Goal: Transaction & Acquisition: Purchase product/service

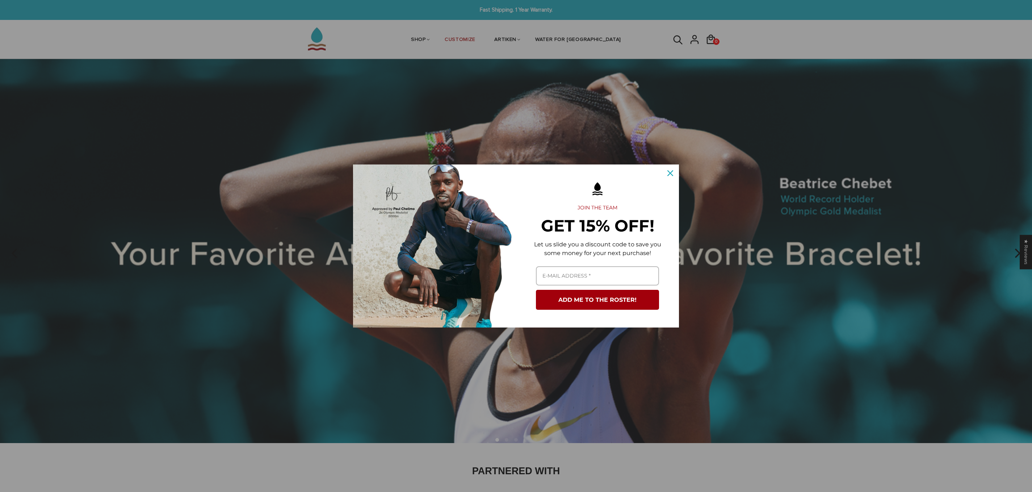
click at [530, 130] on div "Marketing offer form" at bounding box center [516, 246] width 1032 height 492
click at [668, 171] on icon "close icon" at bounding box center [671, 173] width 6 height 6
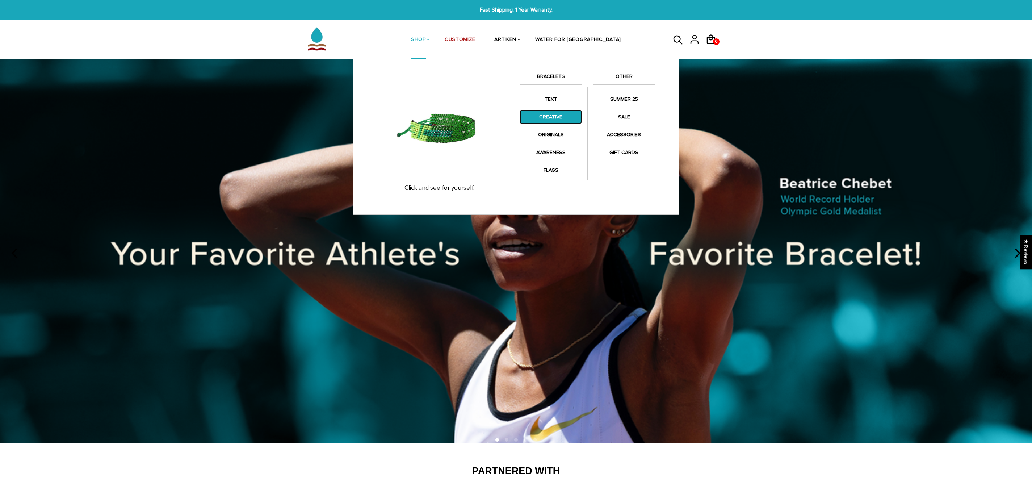
click at [545, 118] on link "CREATIVE" at bounding box center [551, 117] width 62 height 14
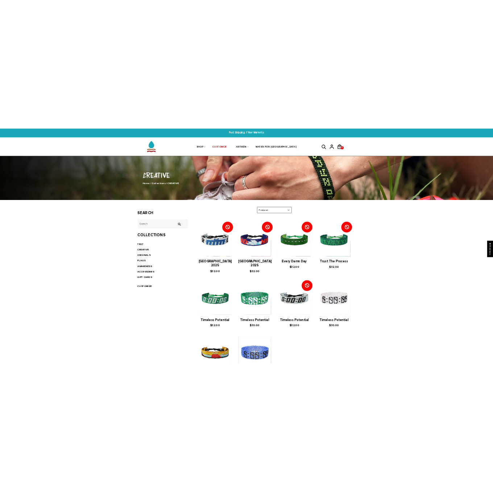
scroll to position [2, 0]
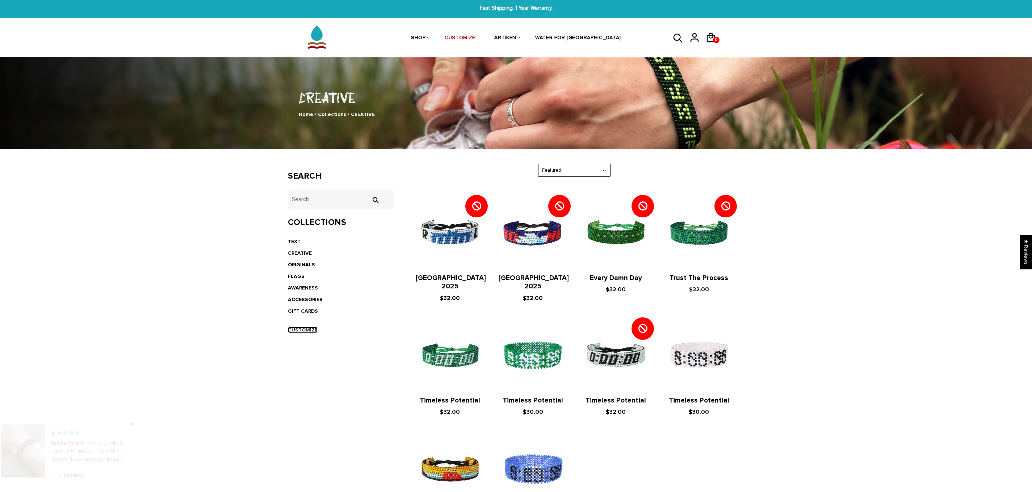
click at [305, 329] on link "CUSTOMIZE" at bounding box center [303, 330] width 30 height 6
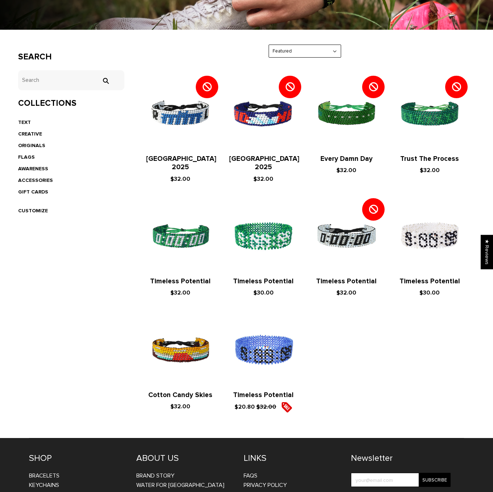
scroll to position [171, 0]
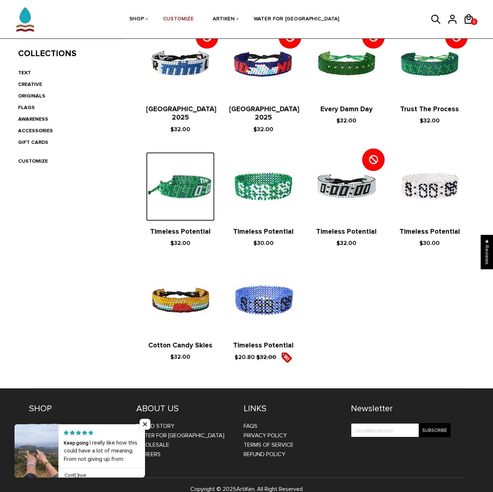
click at [169, 181] on img at bounding box center [180, 186] width 68 height 68
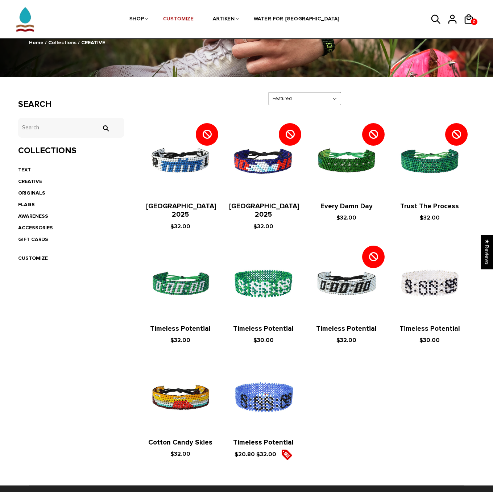
scroll to position [70, 0]
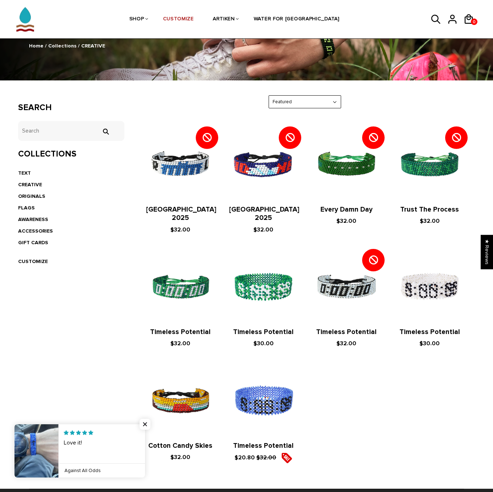
click at [26, 192] on li "ORIGINALS" at bounding box center [71, 197] width 106 height 12
click at [26, 195] on link "ORIGINALS" at bounding box center [31, 196] width 27 height 6
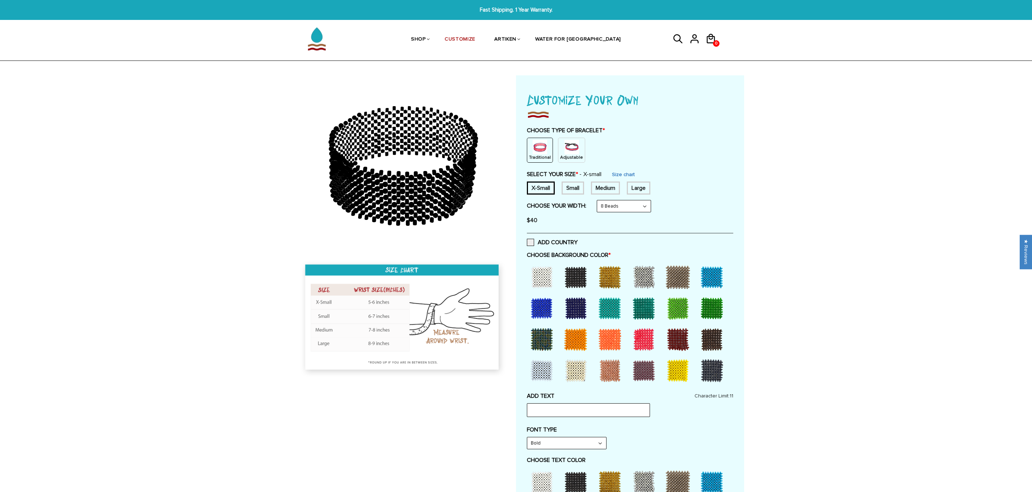
click at [561, 154] on p "Adjustable" at bounding box center [571, 157] width 23 height 6
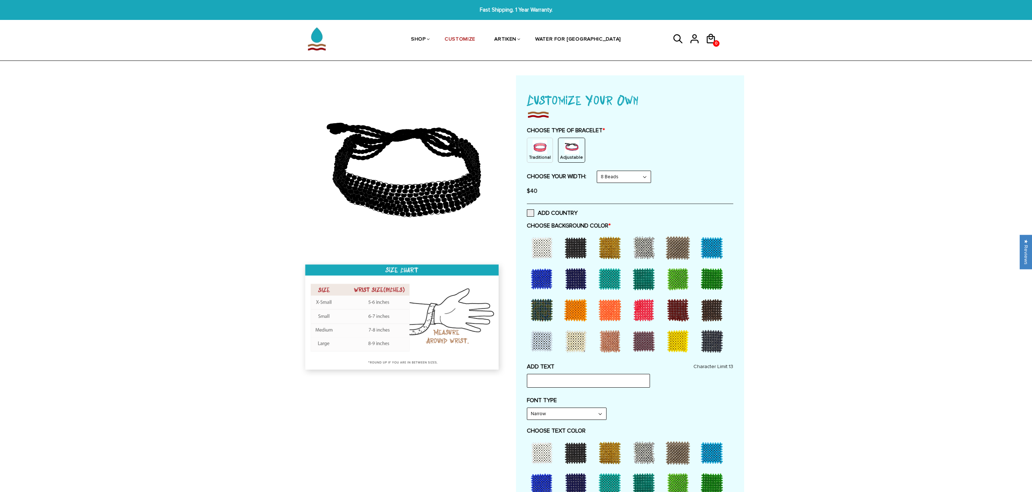
click at [627, 175] on select "8 Beads 6 Beads 10 Beads" at bounding box center [624, 177] width 54 height 12
select select "10-beads"
click at [540, 255] on div at bounding box center [541, 247] width 29 height 29
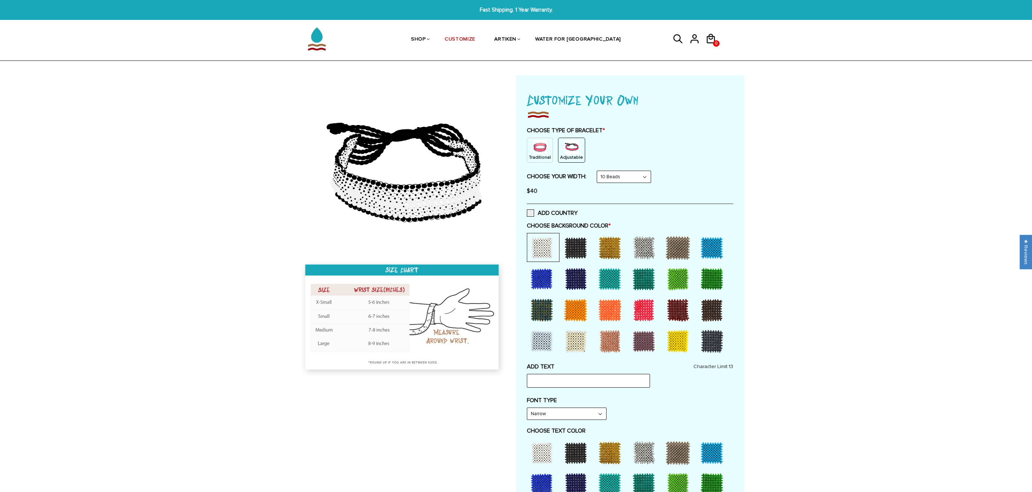
click at [539, 340] on div at bounding box center [541, 341] width 29 height 29
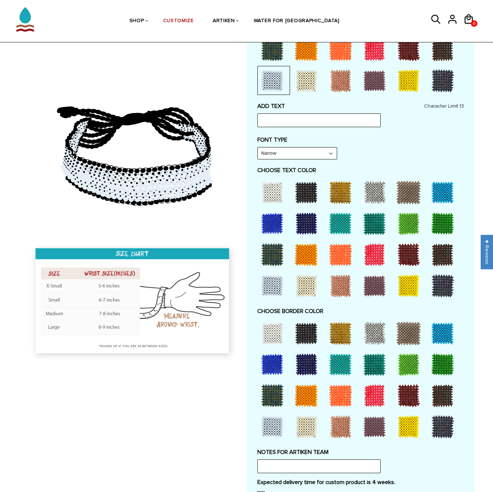
scroll to position [260, 0]
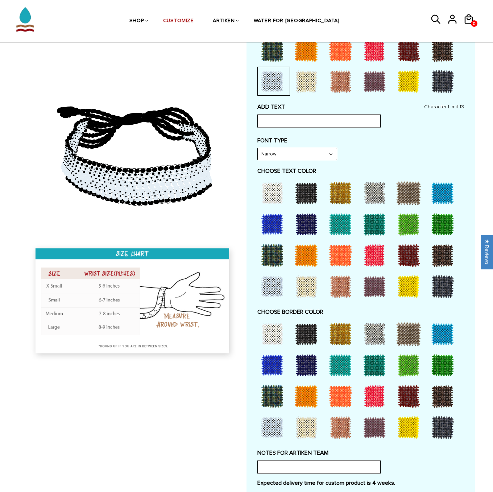
click at [274, 334] on div at bounding box center [272, 333] width 29 height 29
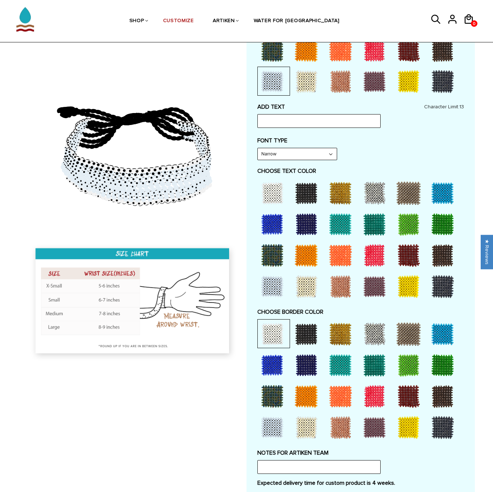
click at [382, 332] on div at bounding box center [374, 333] width 29 height 29
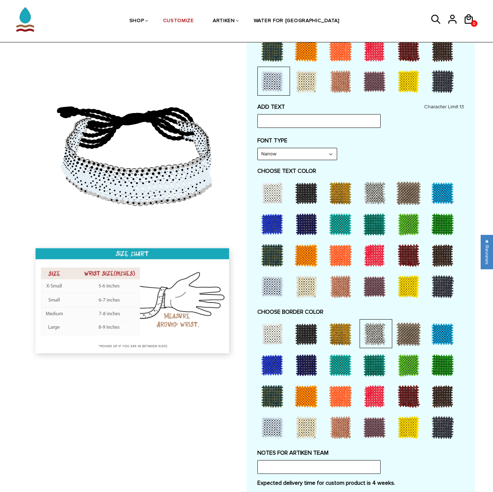
click at [268, 326] on div at bounding box center [272, 333] width 29 height 29
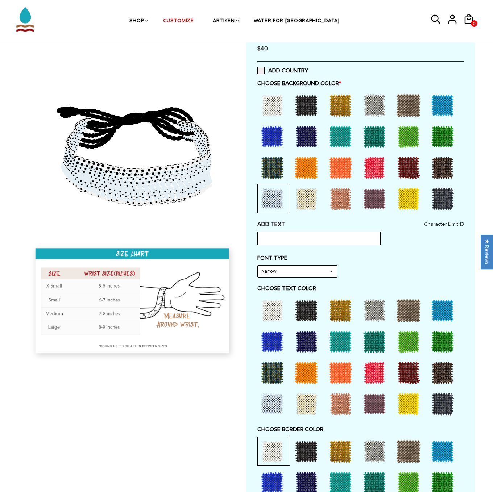
scroll to position [229, 0]
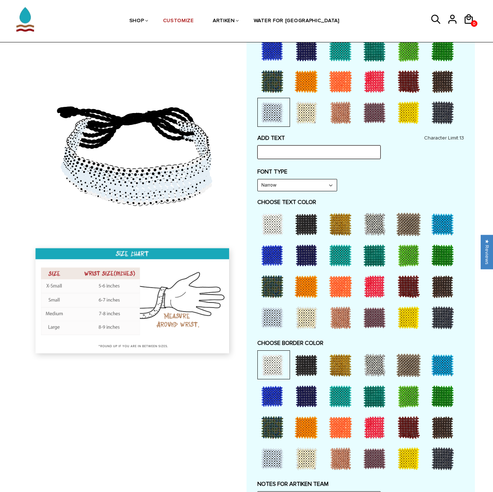
click at [351, 147] on input "text" at bounding box center [318, 152] width 123 height 14
type input "MARCHE"
click at [328, 182] on select "Narrow Bold" at bounding box center [297, 185] width 79 height 12
click at [310, 186] on select "Narrow Bold" at bounding box center [297, 185] width 79 height 12
select select "Narrow"
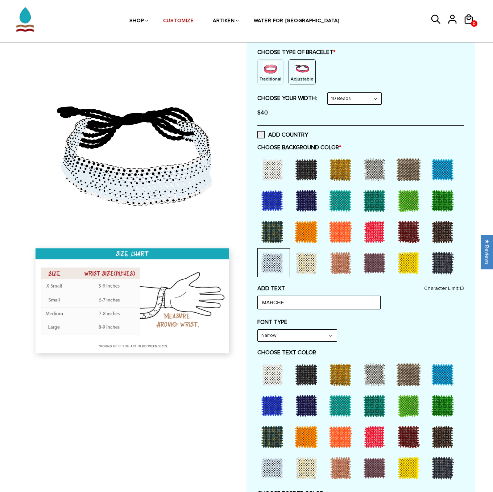
scroll to position [79, 0]
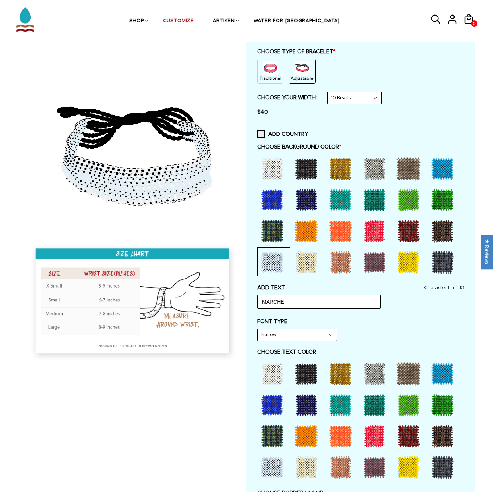
click at [375, 99] on select "8 Beads 6 Beads 10 Beads" at bounding box center [354, 98] width 54 height 12
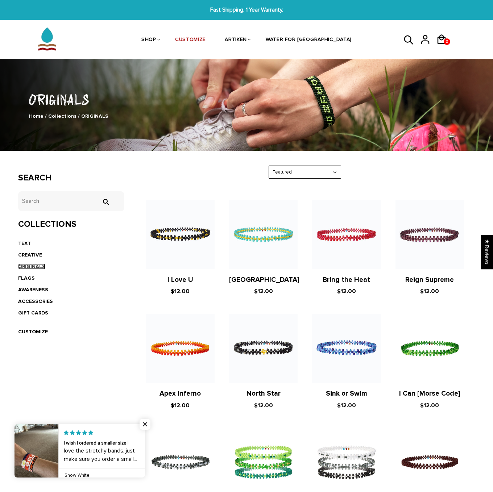
click at [24, 265] on link "ORIGINALS" at bounding box center [31, 266] width 27 height 6
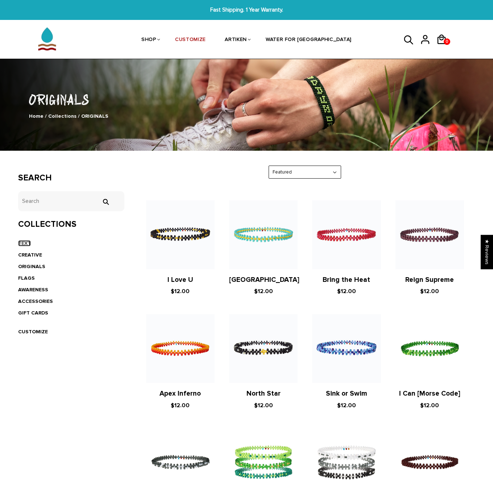
click at [26, 243] on link "TEXT" at bounding box center [24, 243] width 13 height 6
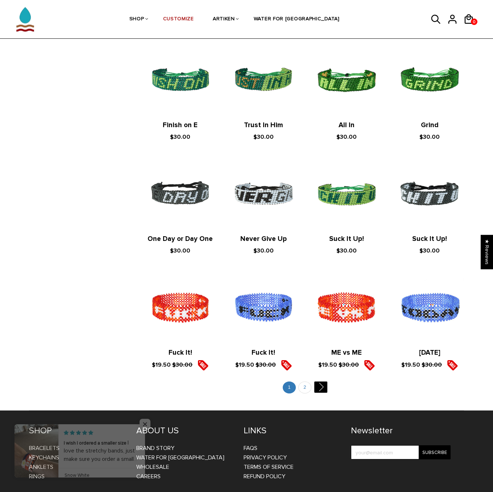
scroll to position [610, 0]
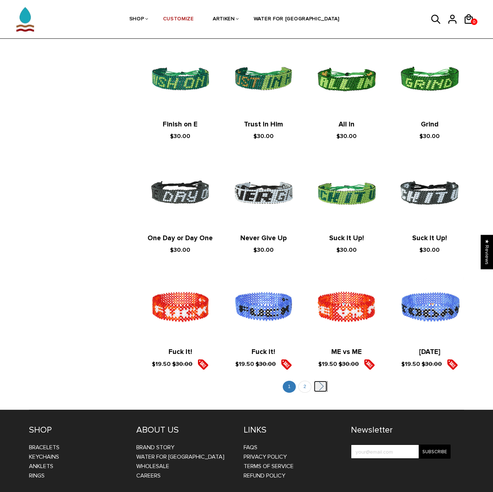
click at [318, 383] on link "" at bounding box center [320, 386] width 13 height 11
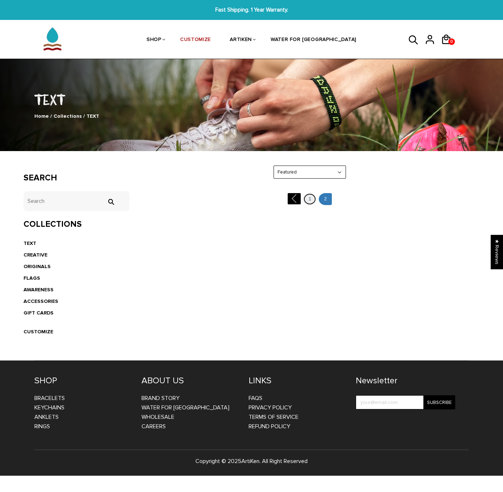
click at [311, 197] on link "1" at bounding box center [310, 199] width 13 height 12
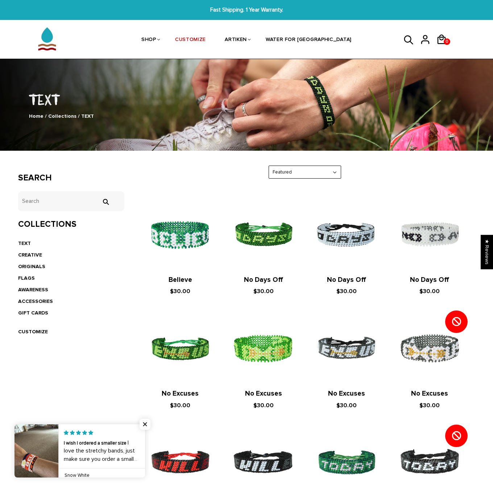
click at [32, 297] on li "ACCESSORIES" at bounding box center [71, 302] width 106 height 12
click at [31, 301] on link "ACCESSORIES" at bounding box center [35, 301] width 35 height 6
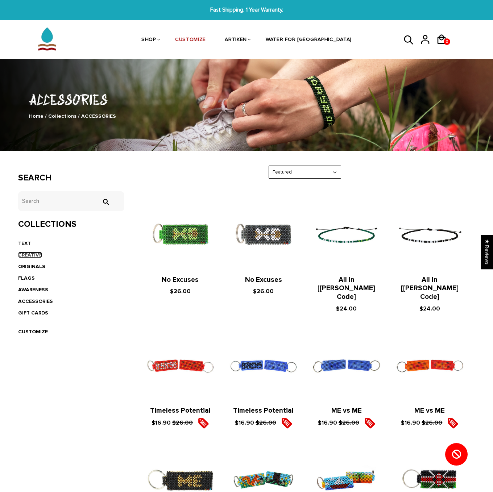
click at [24, 254] on link "CREATIVE" at bounding box center [30, 255] width 24 height 6
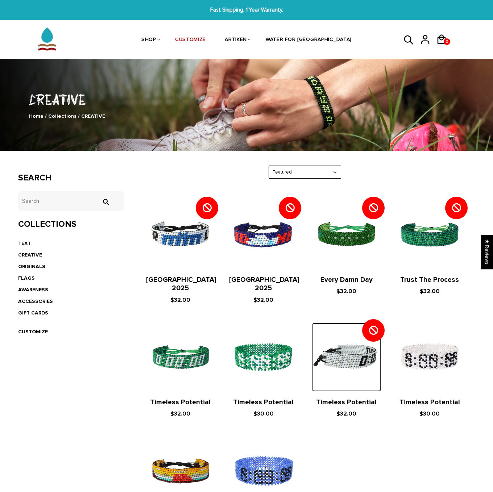
click at [342, 343] on img at bounding box center [346, 357] width 68 height 68
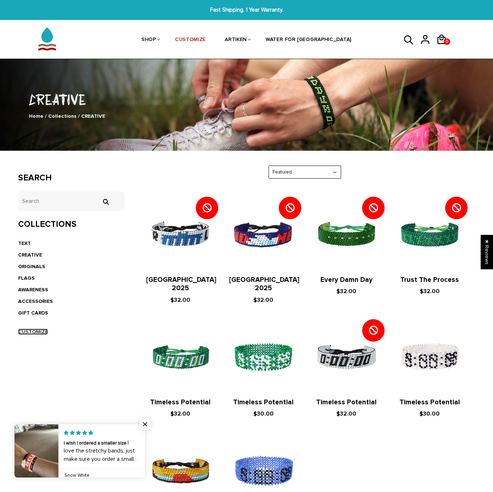
click at [22, 329] on link "CUSTOMIZE" at bounding box center [33, 332] width 30 height 6
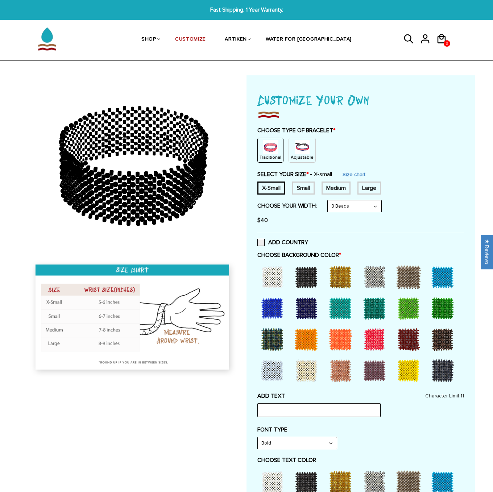
click at [296, 152] on img at bounding box center [302, 147] width 14 height 14
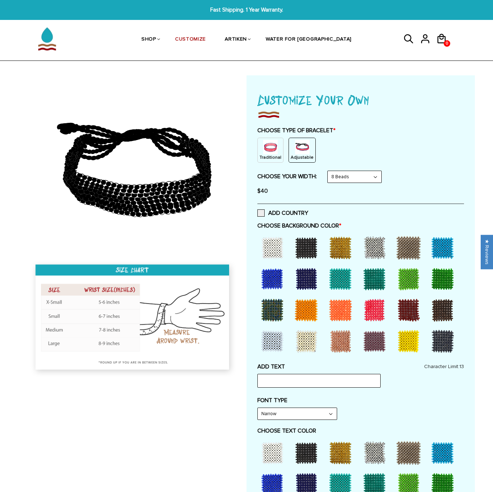
click at [275, 150] on img at bounding box center [270, 147] width 14 height 14
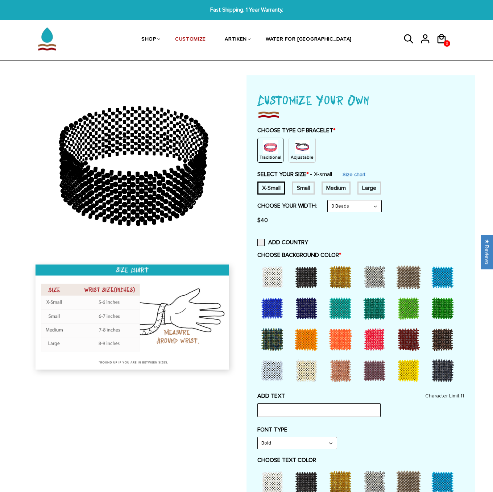
click at [301, 144] on img at bounding box center [302, 147] width 14 height 14
